Goal: Task Accomplishment & Management: Manage account settings

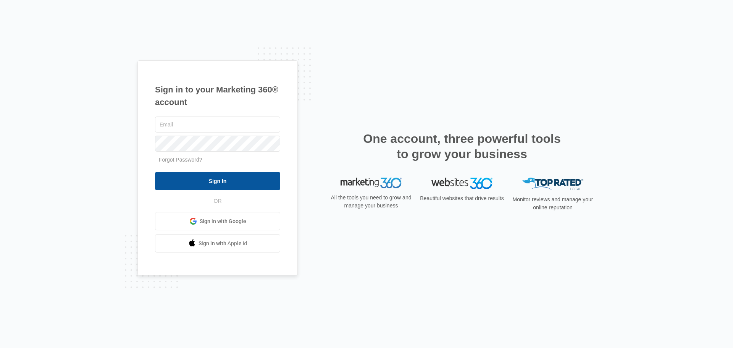
type input "[EMAIL_ADDRESS][DOMAIN_NAME]"
click at [245, 182] on input "Sign In" at bounding box center [217, 181] width 125 height 18
